Goal: Task Accomplishment & Management: Use online tool/utility

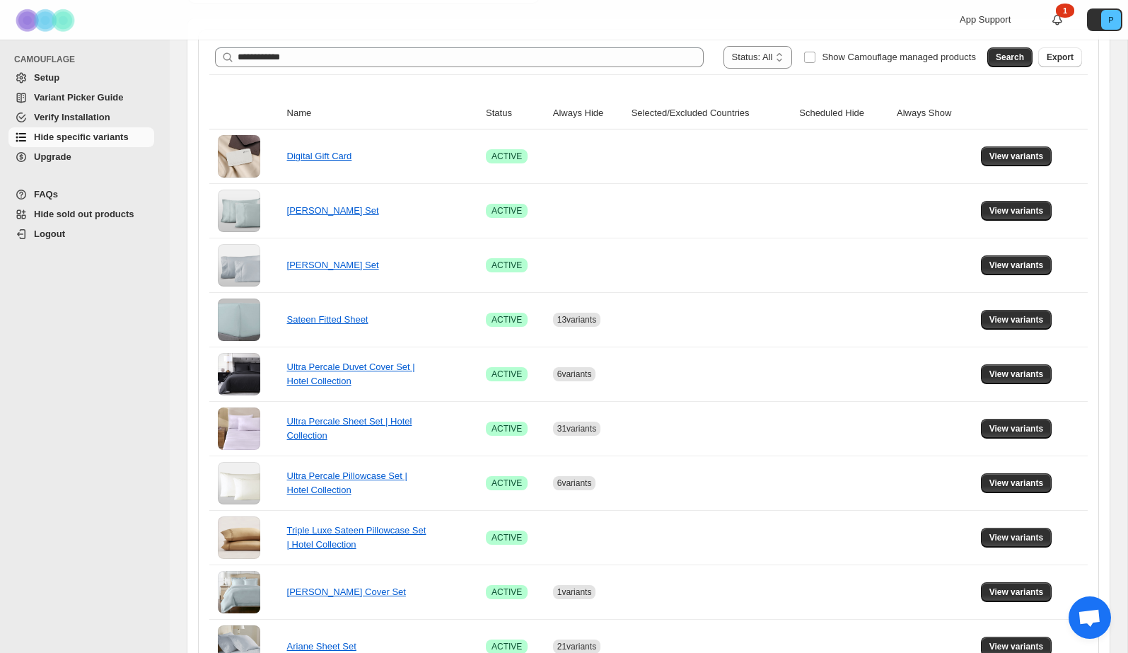
scroll to position [235, 0]
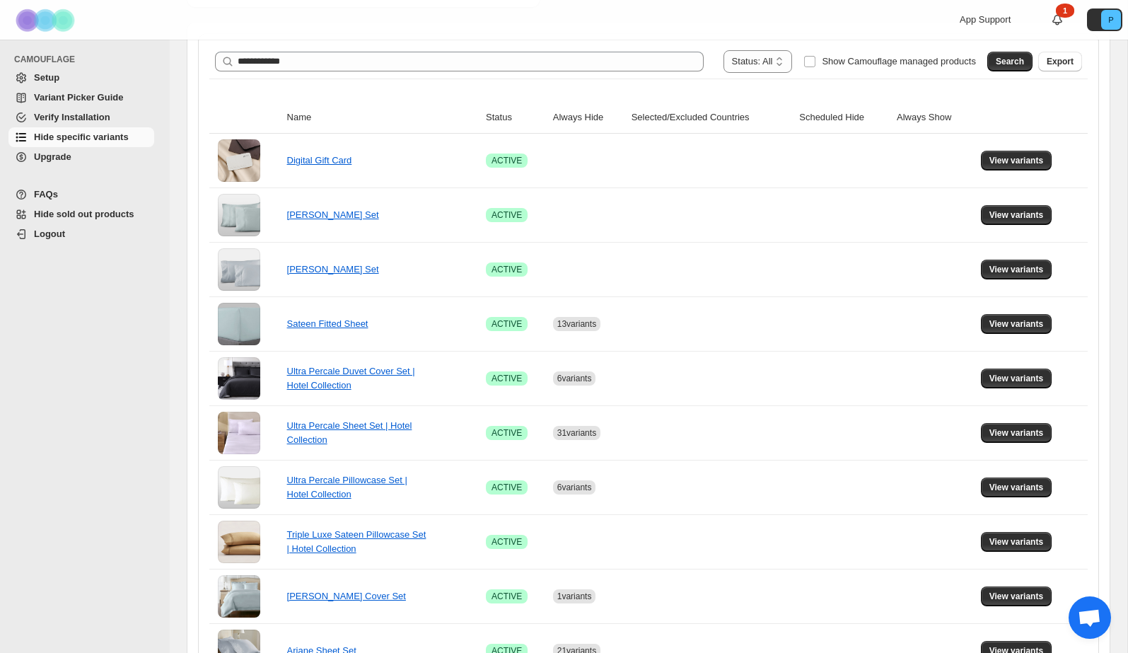
click at [1000, 59] on span "Search" at bounding box center [1009, 61] width 28 height 11
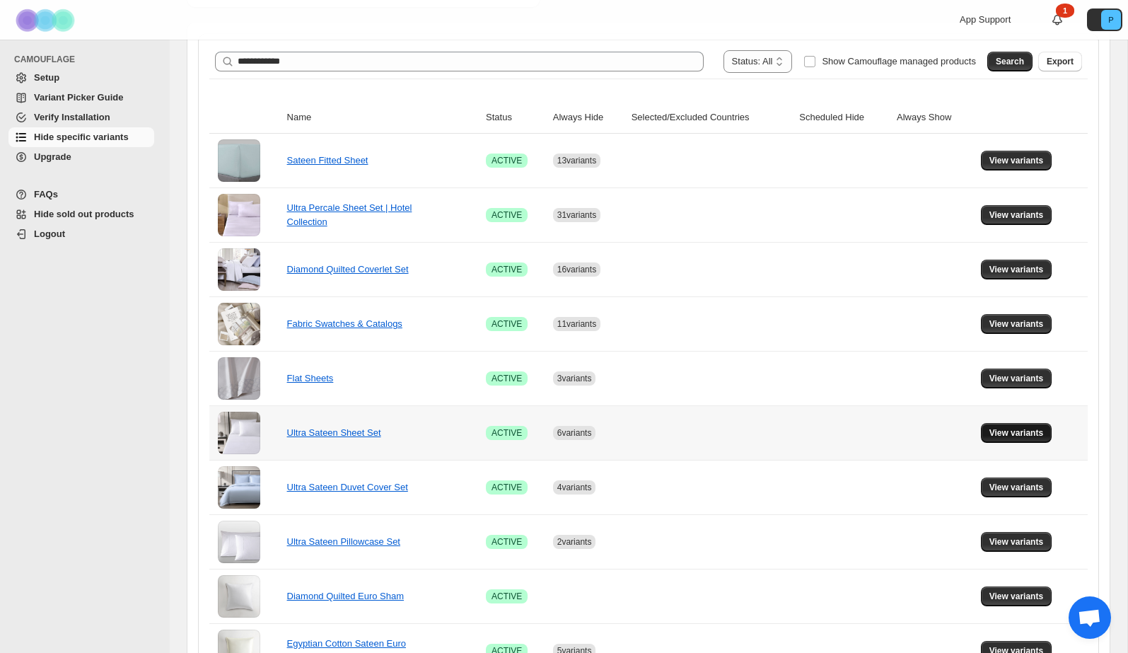
click at [1019, 428] on span "View variants" at bounding box center [1016, 432] width 54 height 11
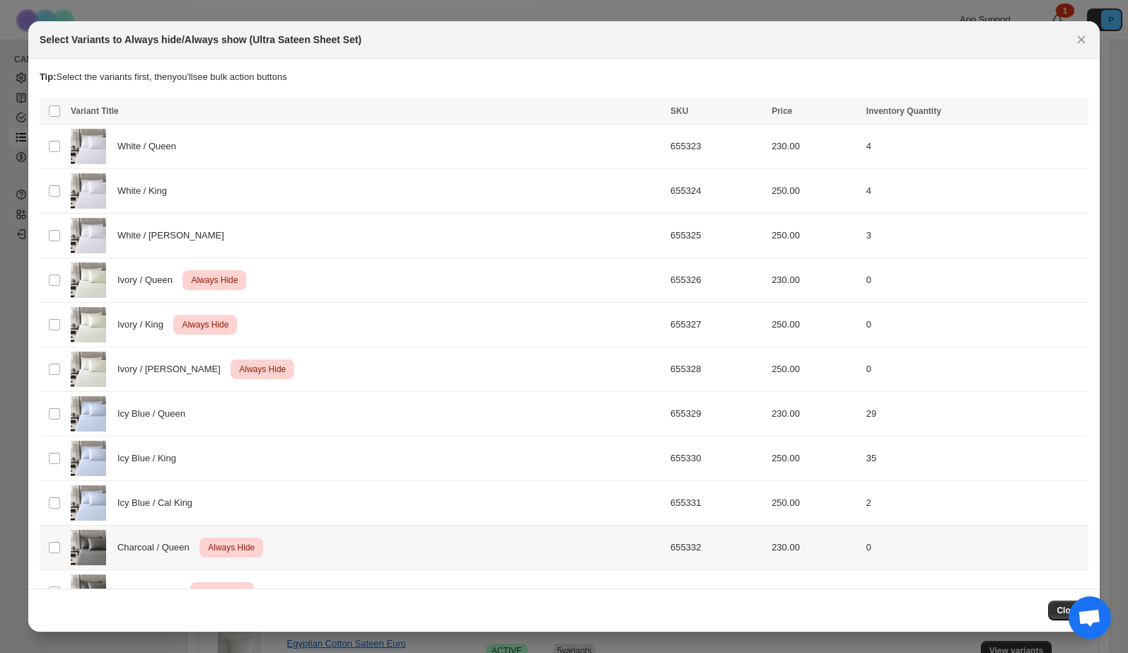
scroll to position [81, 0]
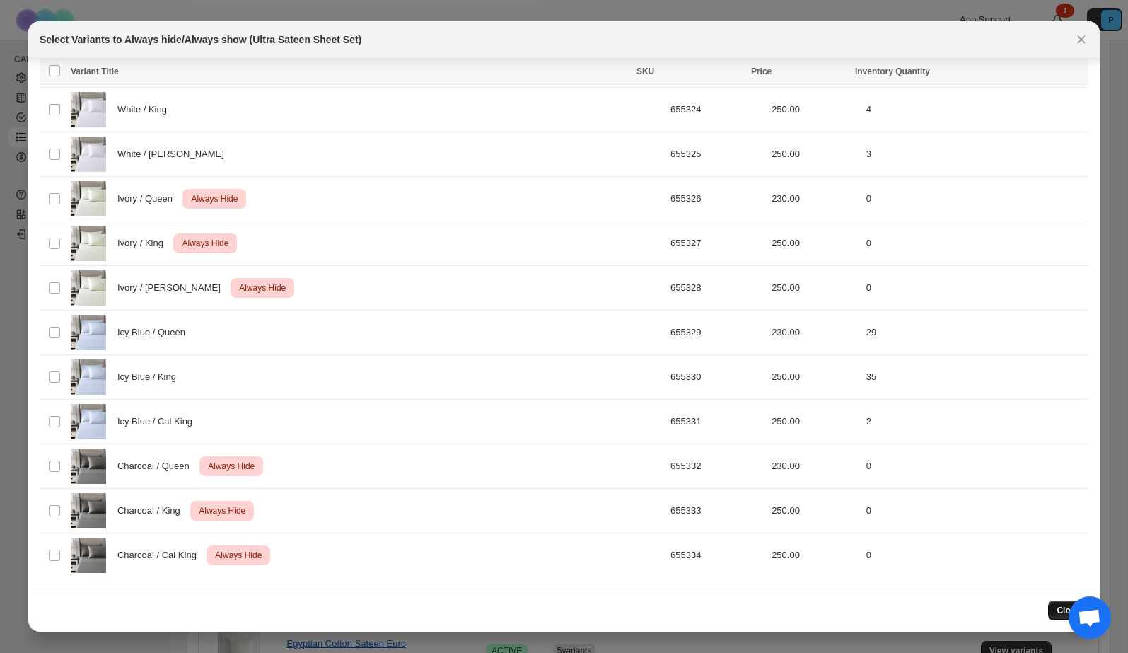
click at [1056, 614] on span "Close" at bounding box center [1067, 609] width 23 height 11
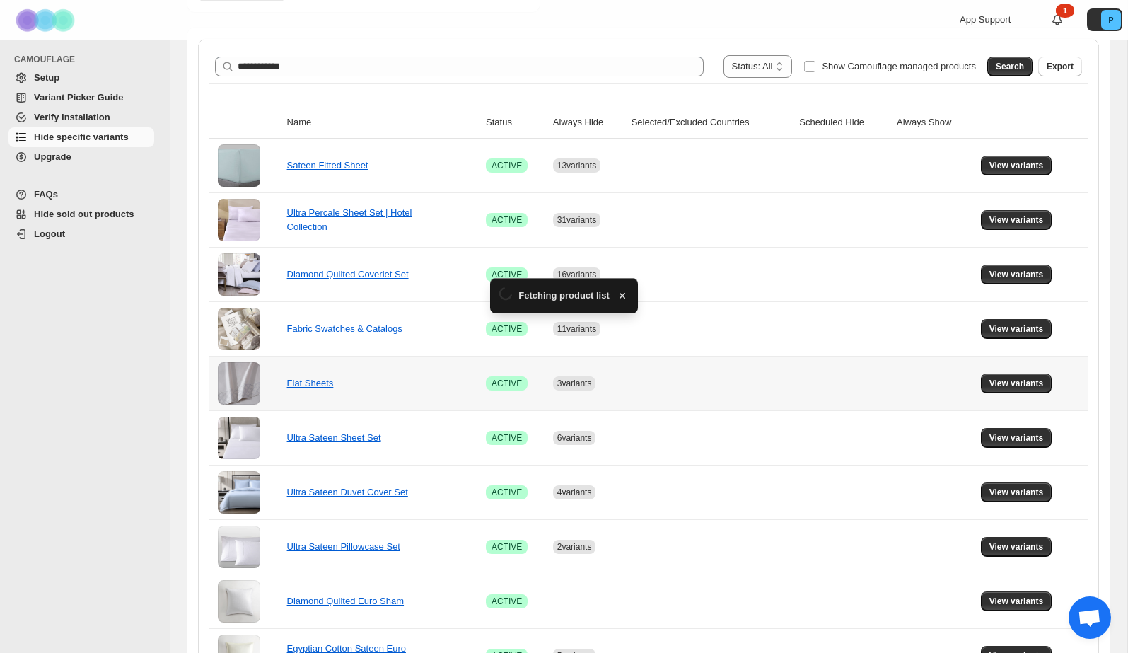
scroll to position [235, 0]
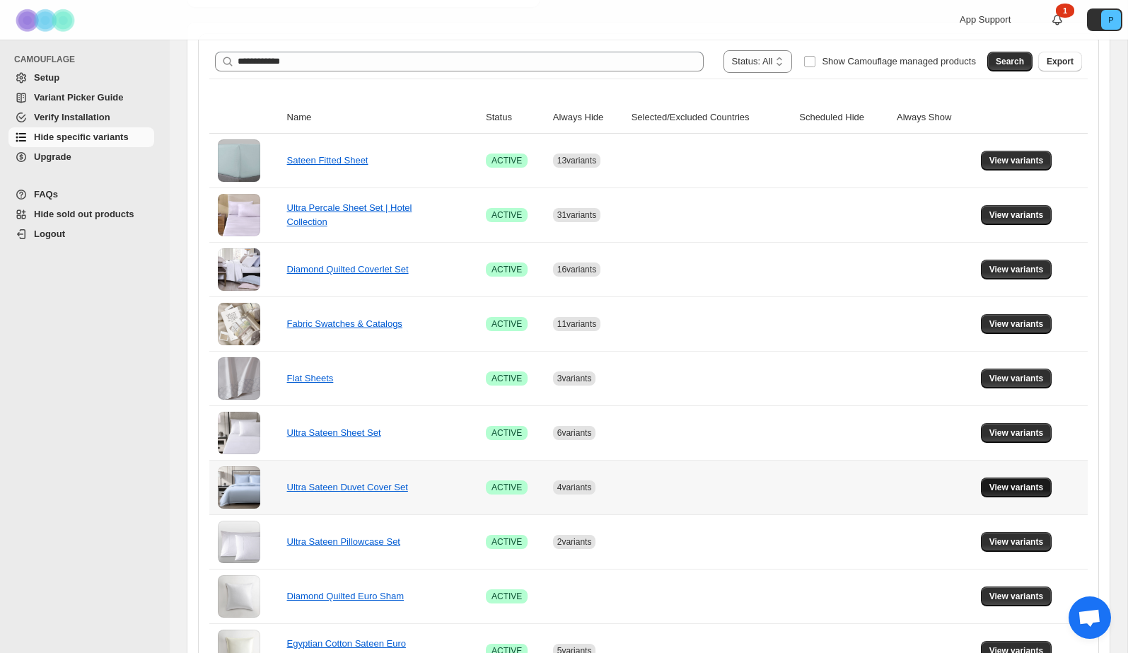
click at [1036, 487] on span "View variants" at bounding box center [1016, 486] width 54 height 11
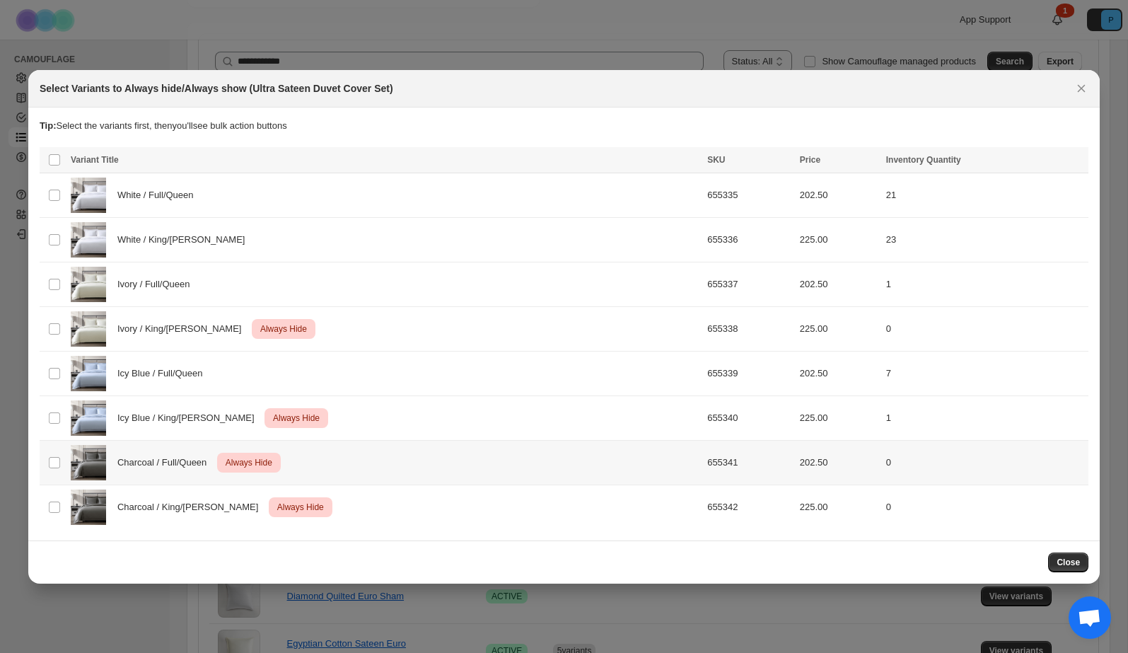
scroll to position [0, 0]
click at [416, 415] on div "Icy Blue / King/Cal King Critical Always Hide" at bounding box center [385, 417] width 628 height 35
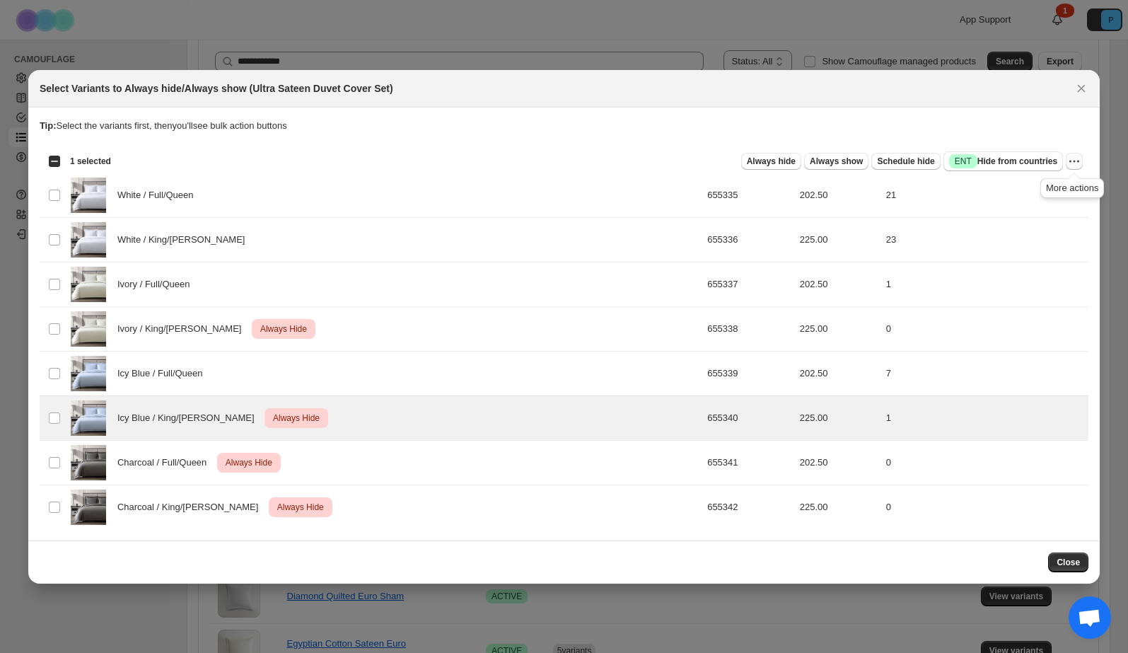
click at [1070, 165] on icon "More actions" at bounding box center [1074, 161] width 14 height 14
click at [1034, 188] on span "Undo always hide" at bounding box center [1007, 188] width 73 height 11
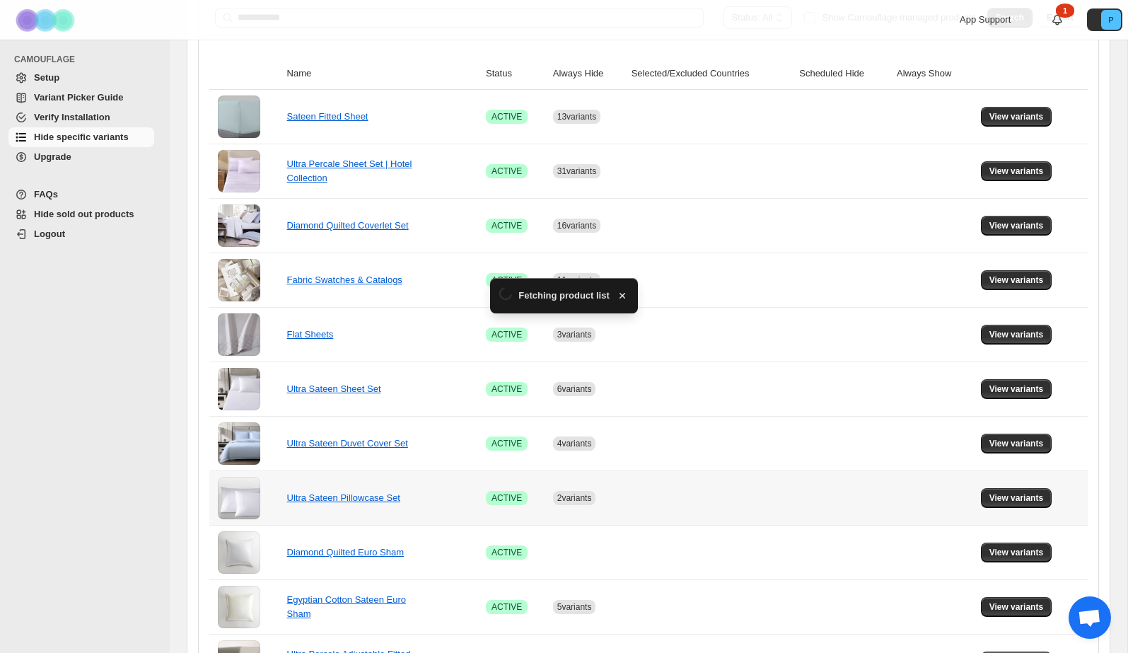
scroll to position [294, 0]
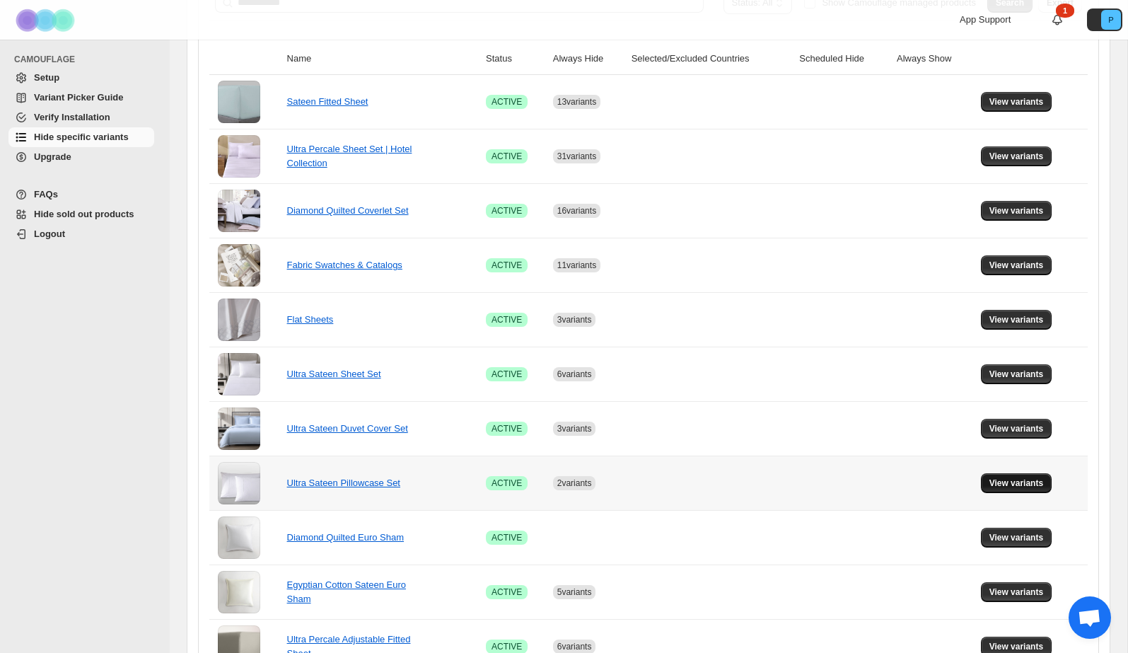
click at [1022, 485] on span "View variants" at bounding box center [1016, 482] width 54 height 11
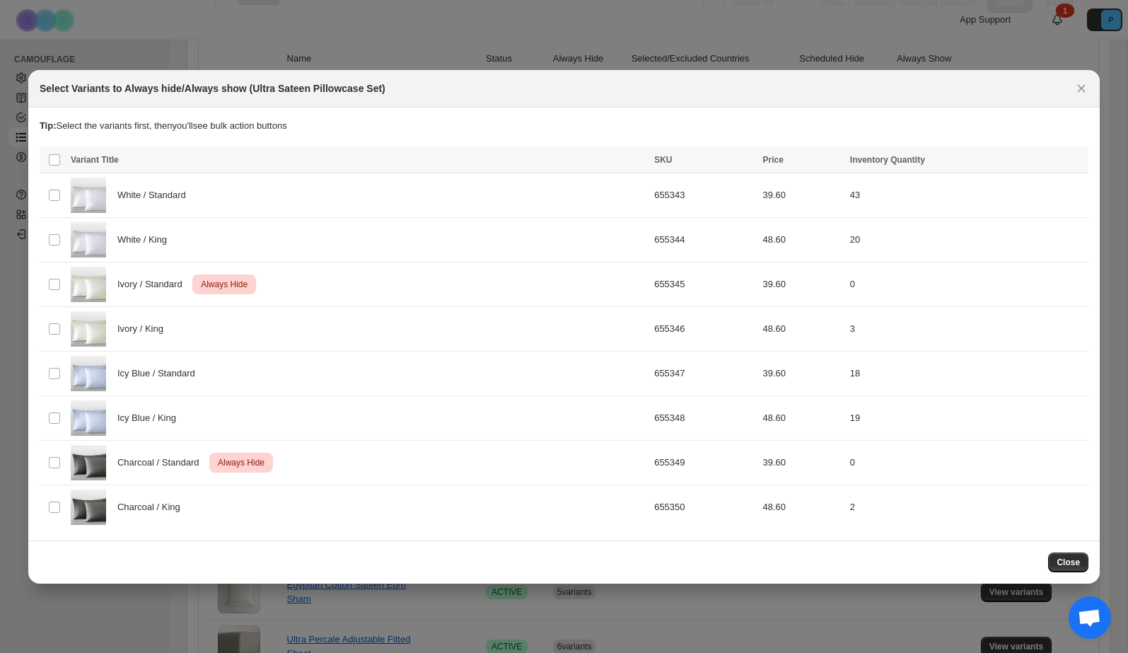
click at [1075, 554] on button "Close" at bounding box center [1068, 562] width 40 height 20
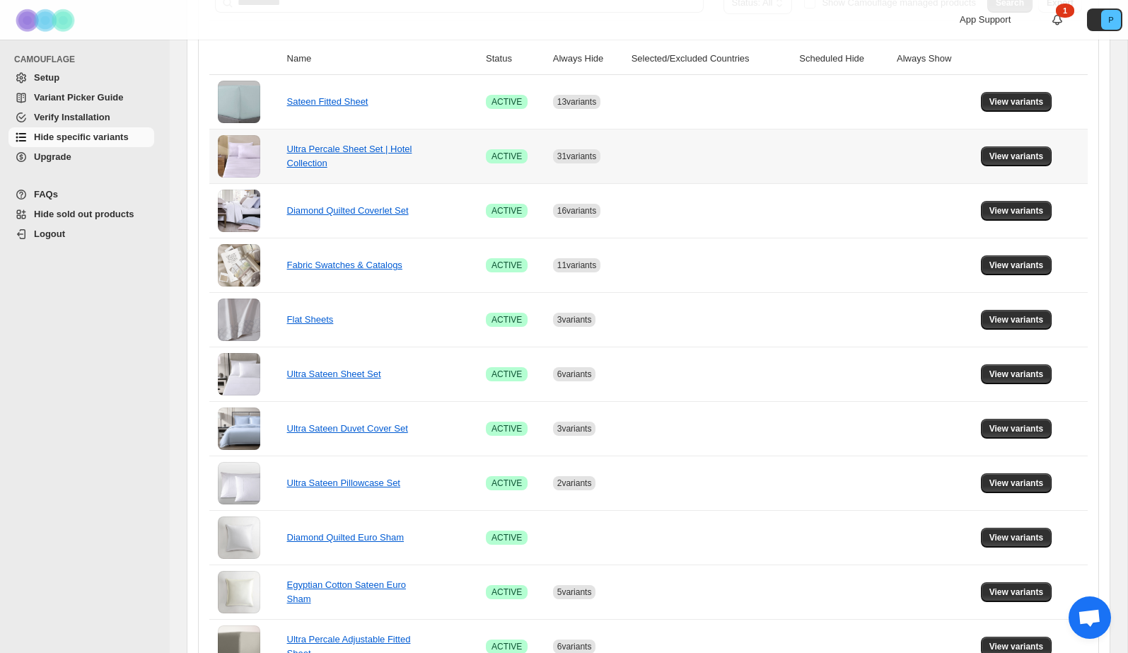
scroll to position [0, 0]
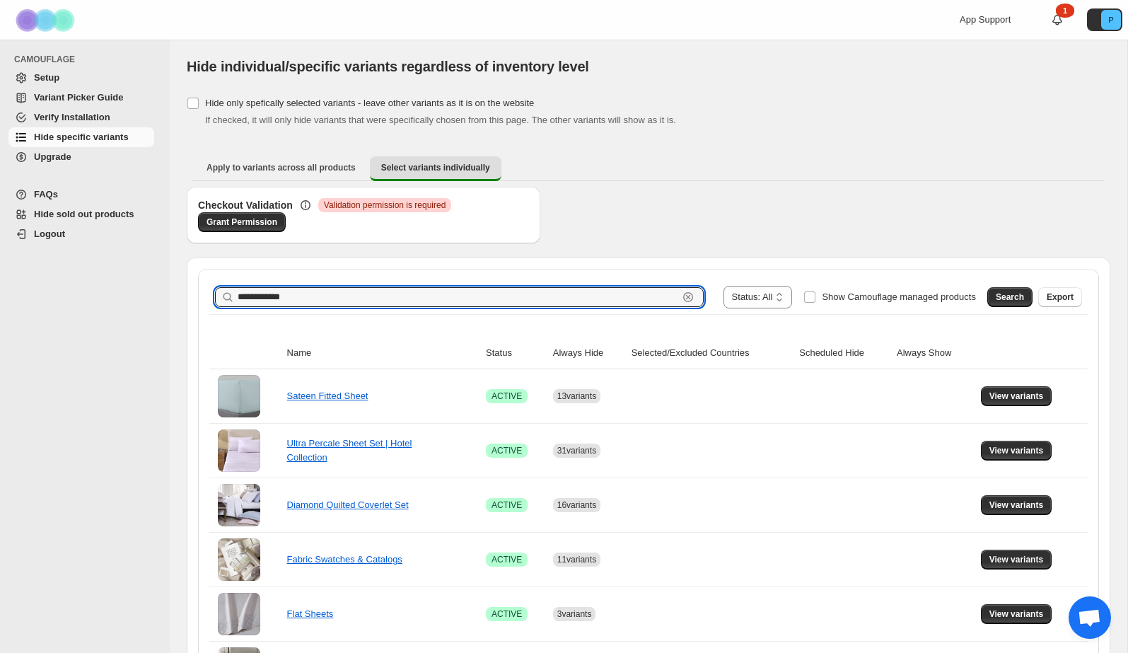
drag, startPoint x: 297, startPoint y: 298, endPoint x: 215, endPoint y: 292, distance: 82.3
click at [215, 292] on div "**********" at bounding box center [459, 297] width 489 height 20
type input "****"
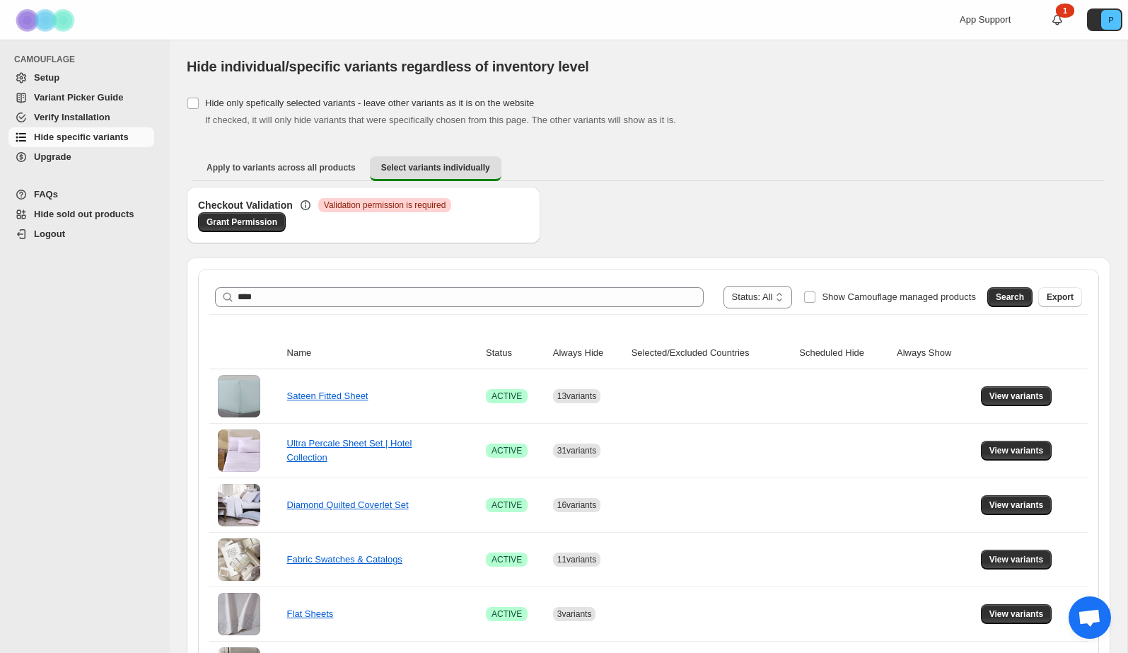
click at [1001, 293] on span "Search" at bounding box center [1009, 296] width 28 height 11
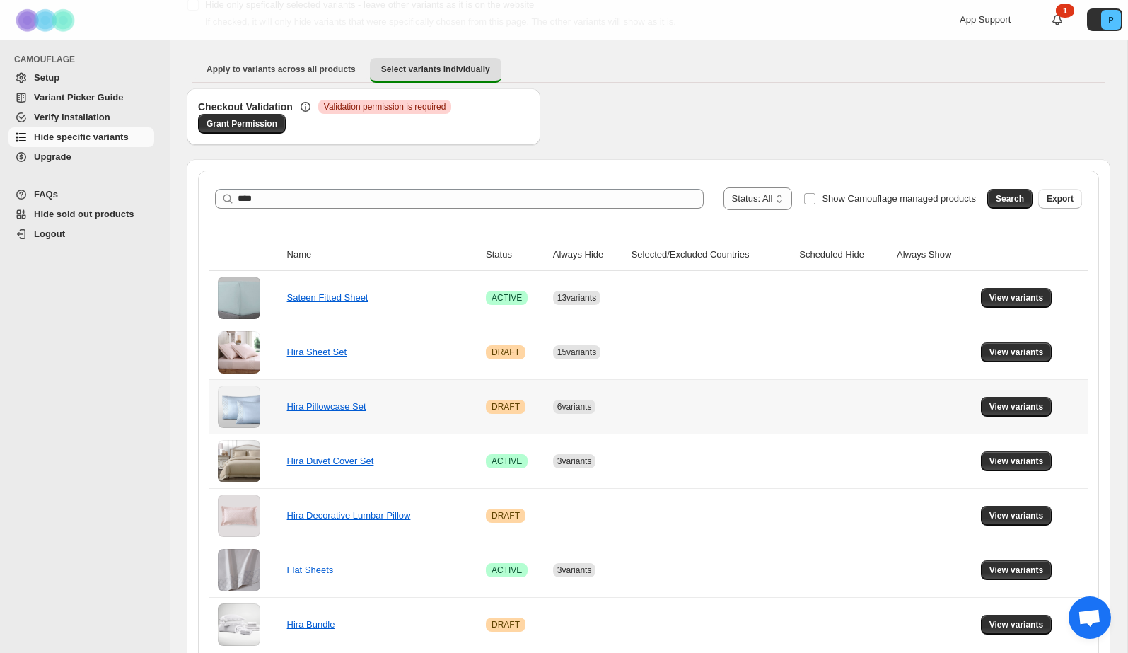
scroll to position [188, 0]
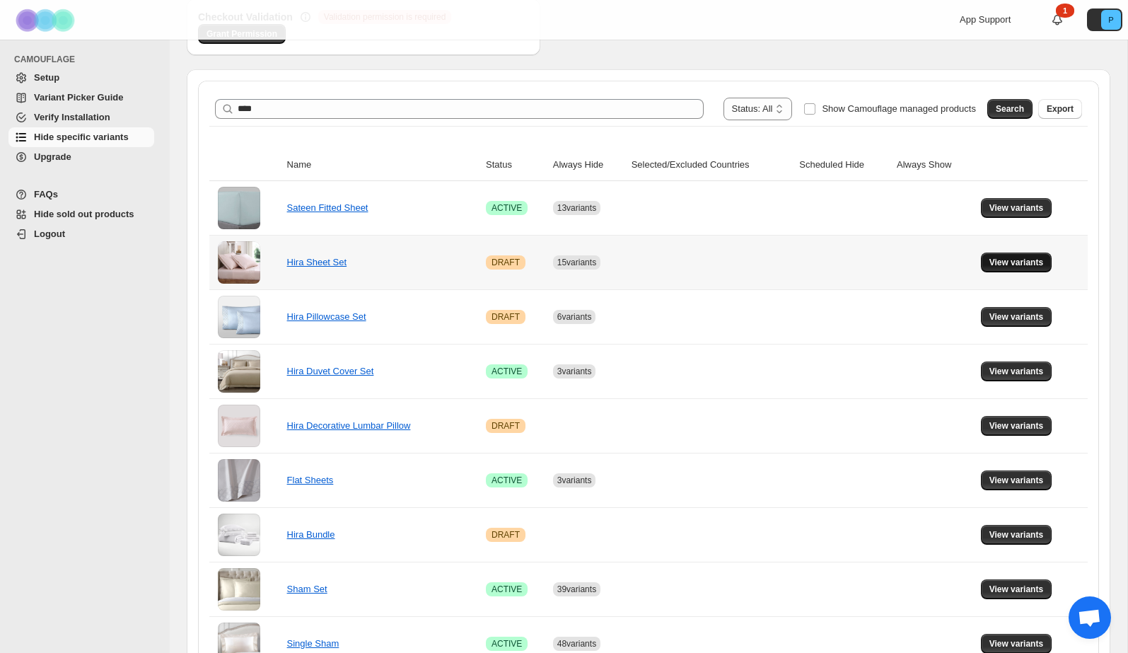
click at [1010, 262] on span "View variants" at bounding box center [1016, 262] width 54 height 11
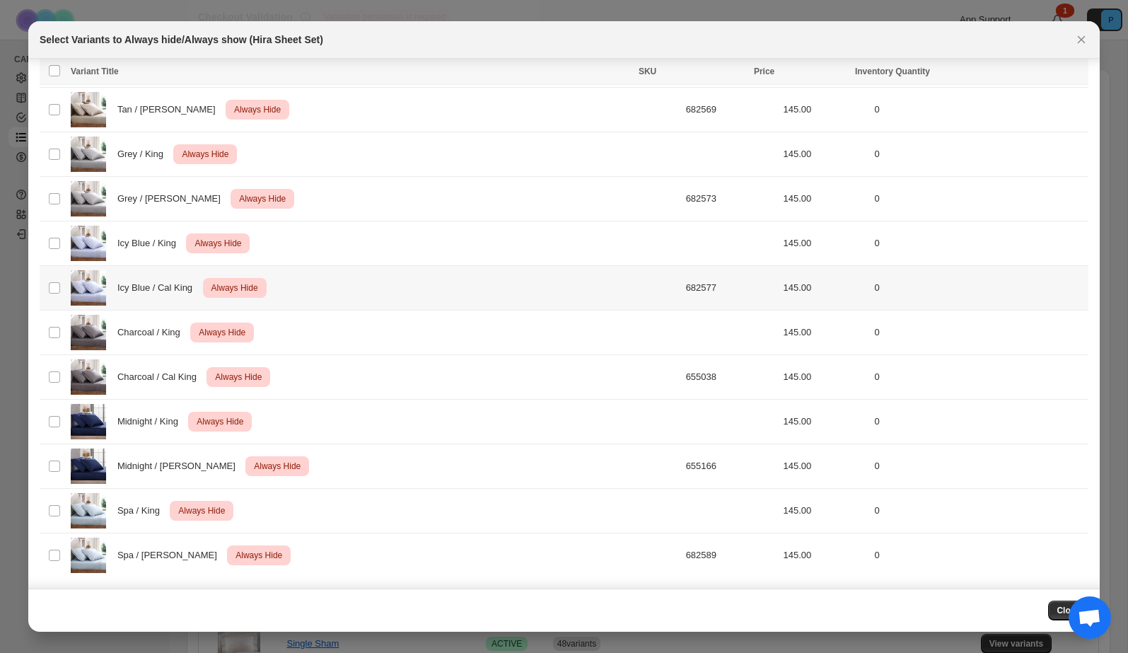
scroll to position [0, 0]
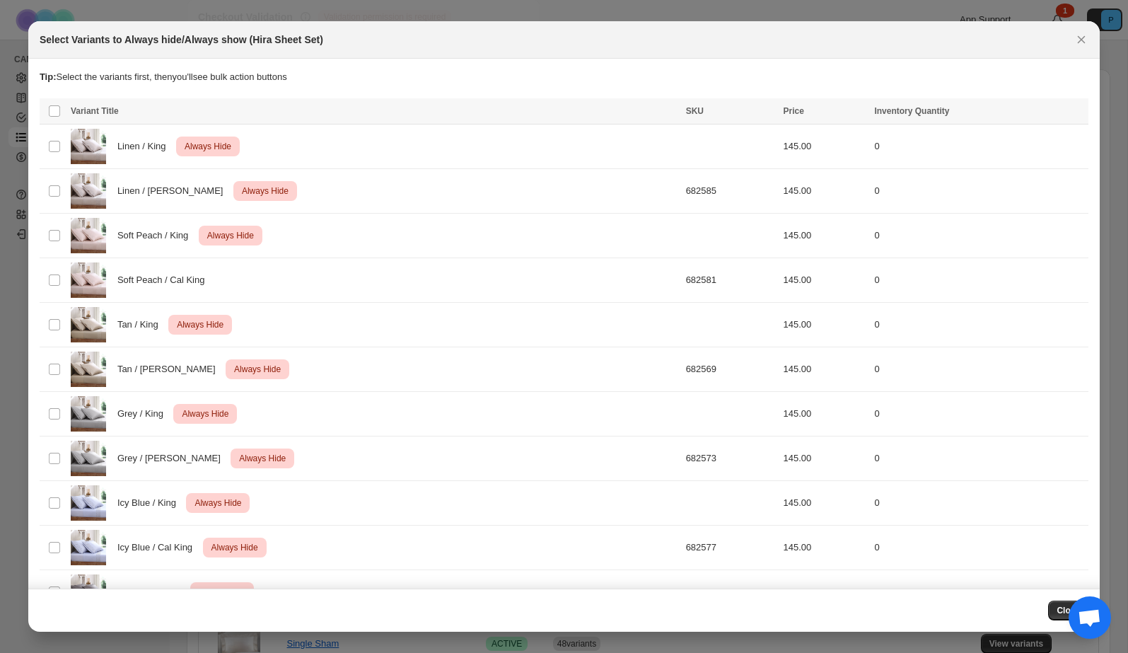
click at [1077, 44] on icon "Close" at bounding box center [1081, 40] width 14 height 14
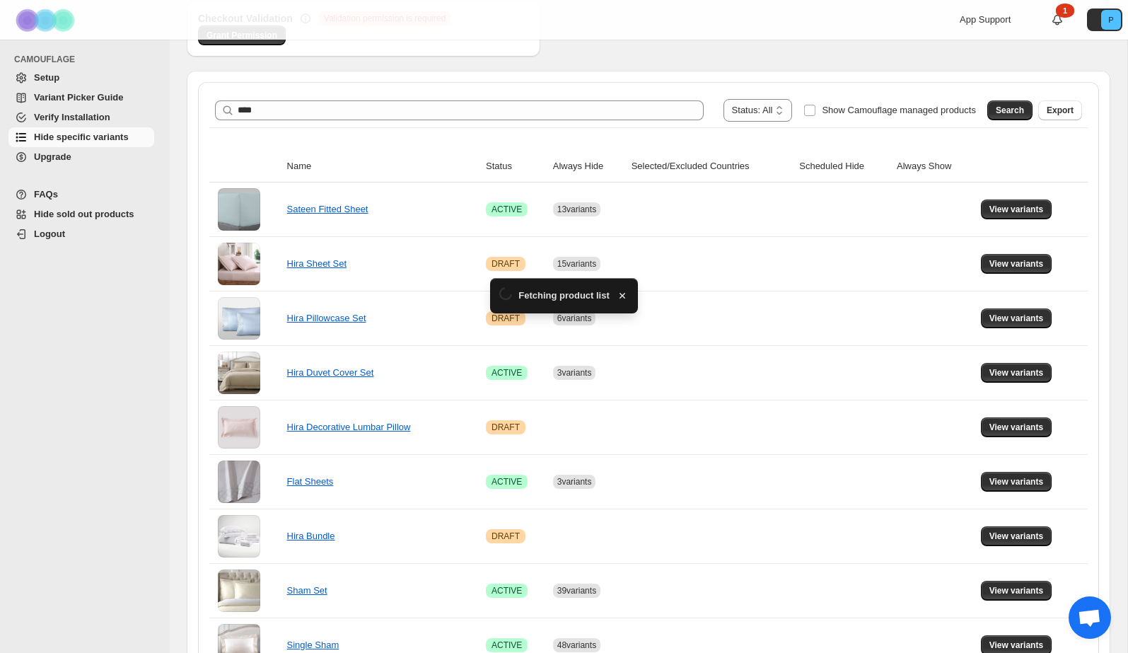
scroll to position [188, 0]
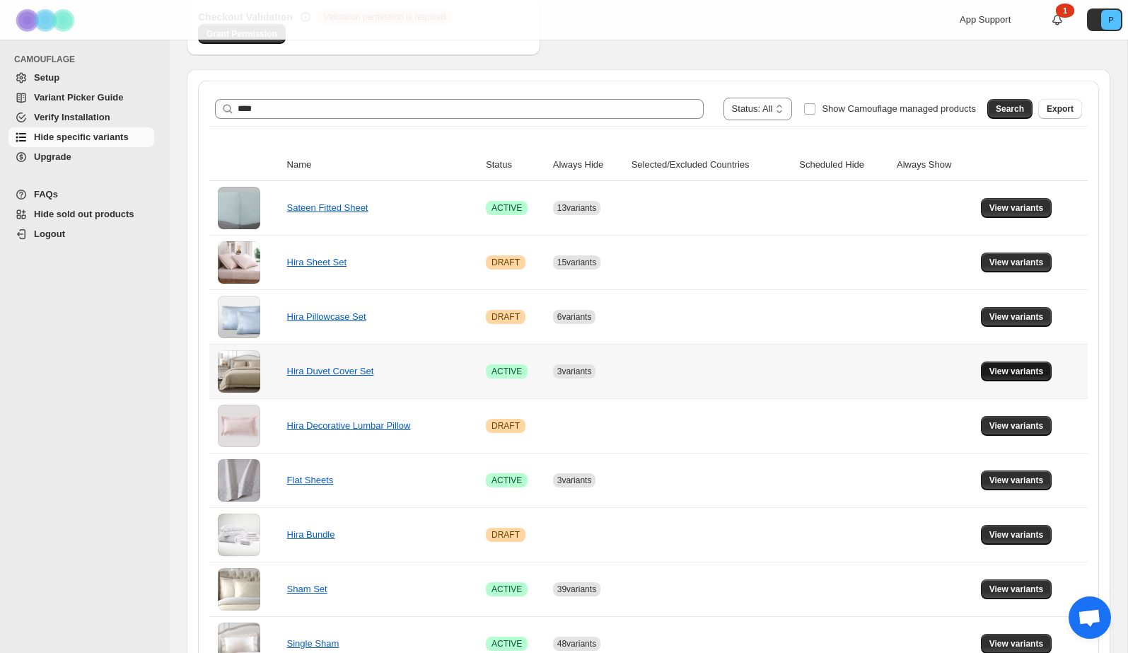
click at [1015, 366] on span "View variants" at bounding box center [1016, 371] width 54 height 11
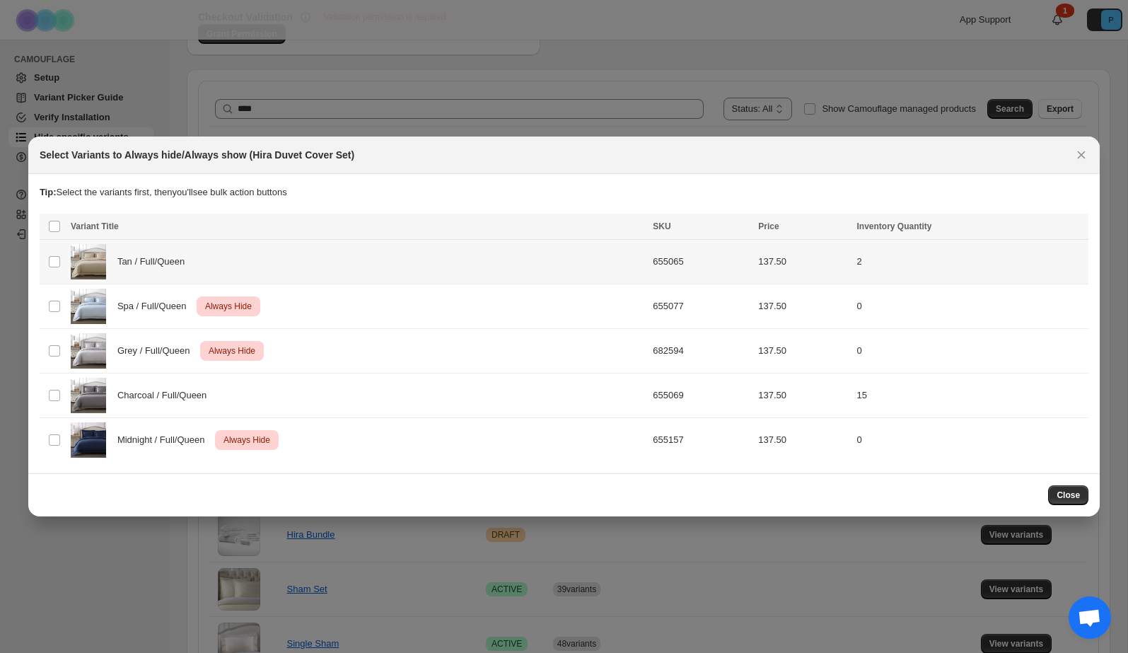
scroll to position [0, 0]
click at [1068, 489] on button "Close" at bounding box center [1068, 495] width 40 height 20
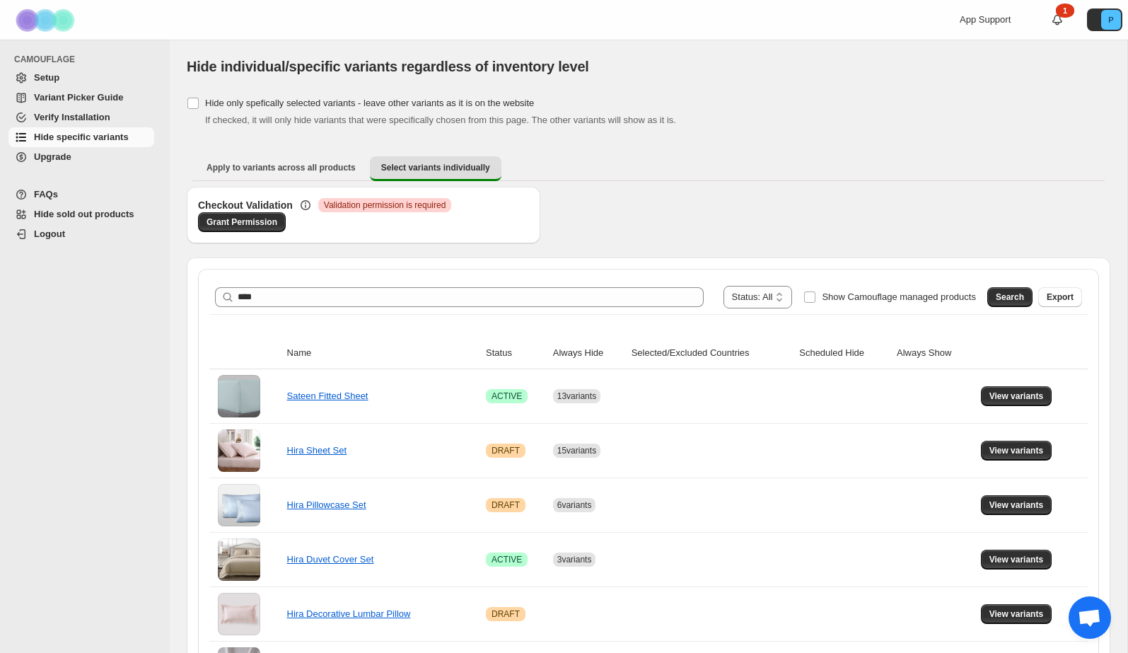
click at [256, 201] on h3 "Checkout Validation" at bounding box center [245, 205] width 95 height 14
click at [251, 224] on span "Grant Permission" at bounding box center [241, 221] width 71 height 11
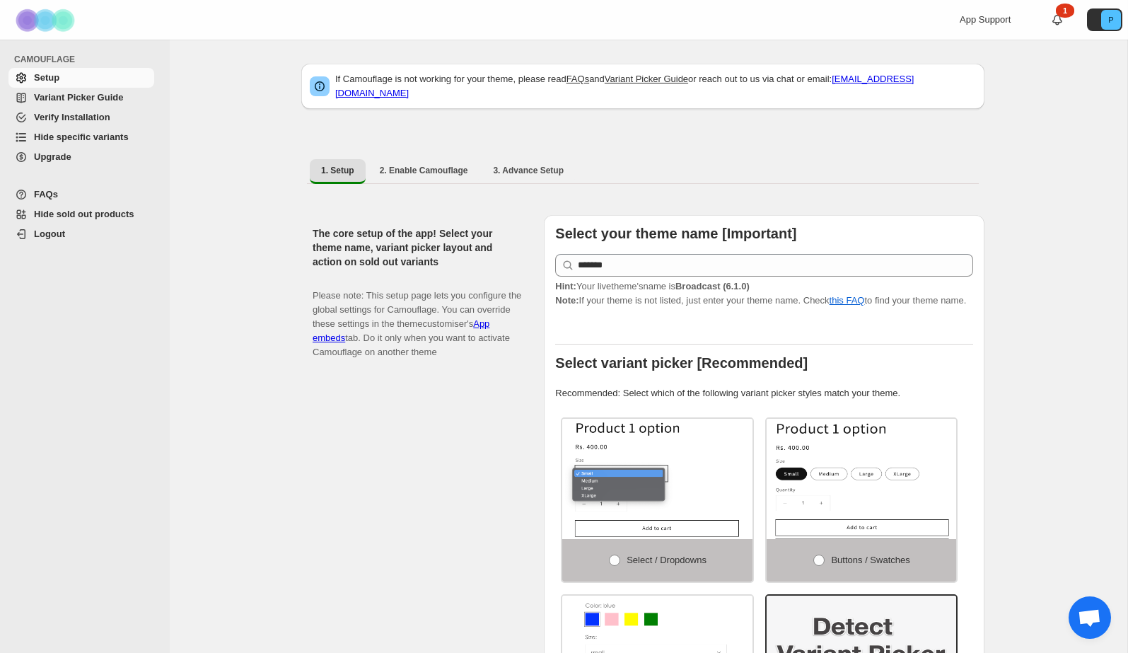
click at [62, 136] on span "Hide specific variants" at bounding box center [81, 137] width 95 height 11
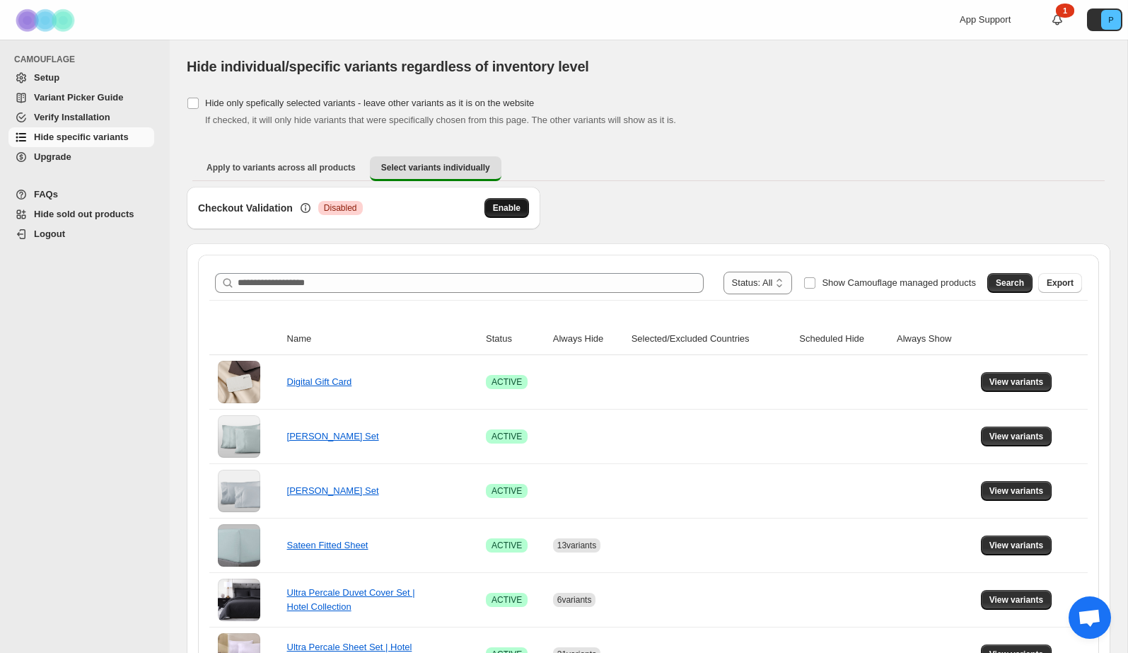
scroll to position [1, 0]
click at [506, 205] on span "Enable" at bounding box center [507, 206] width 28 height 11
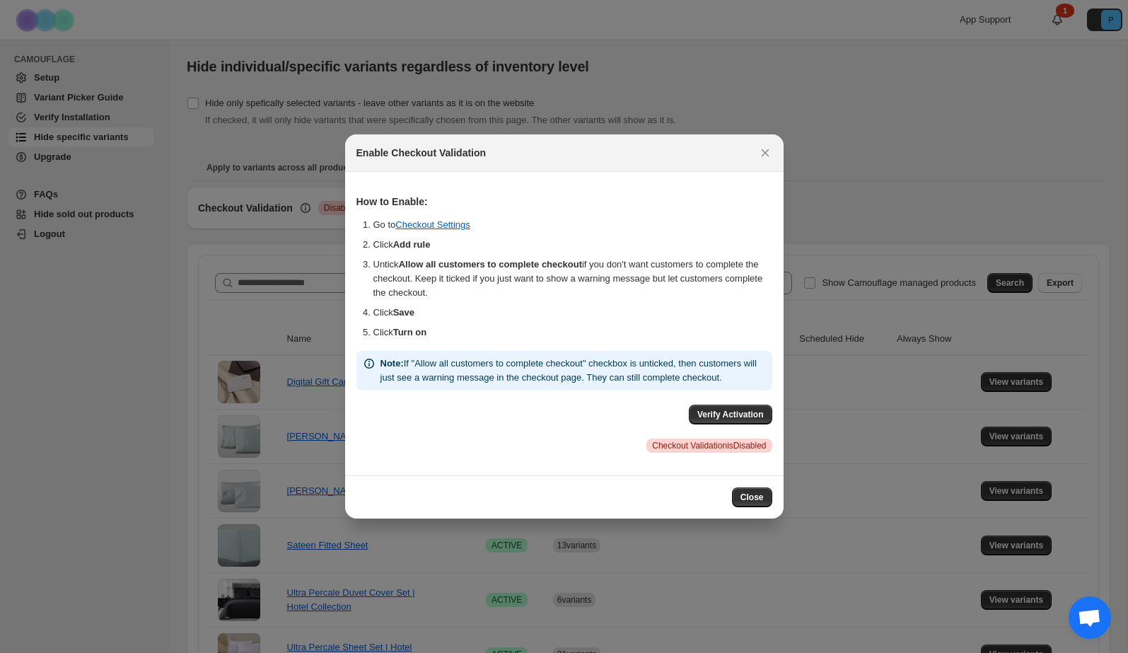
scroll to position [0, 0]
click at [771, 146] on icon "Close" at bounding box center [765, 153] width 14 height 14
